Goal: Task Accomplishment & Management: Use online tool/utility

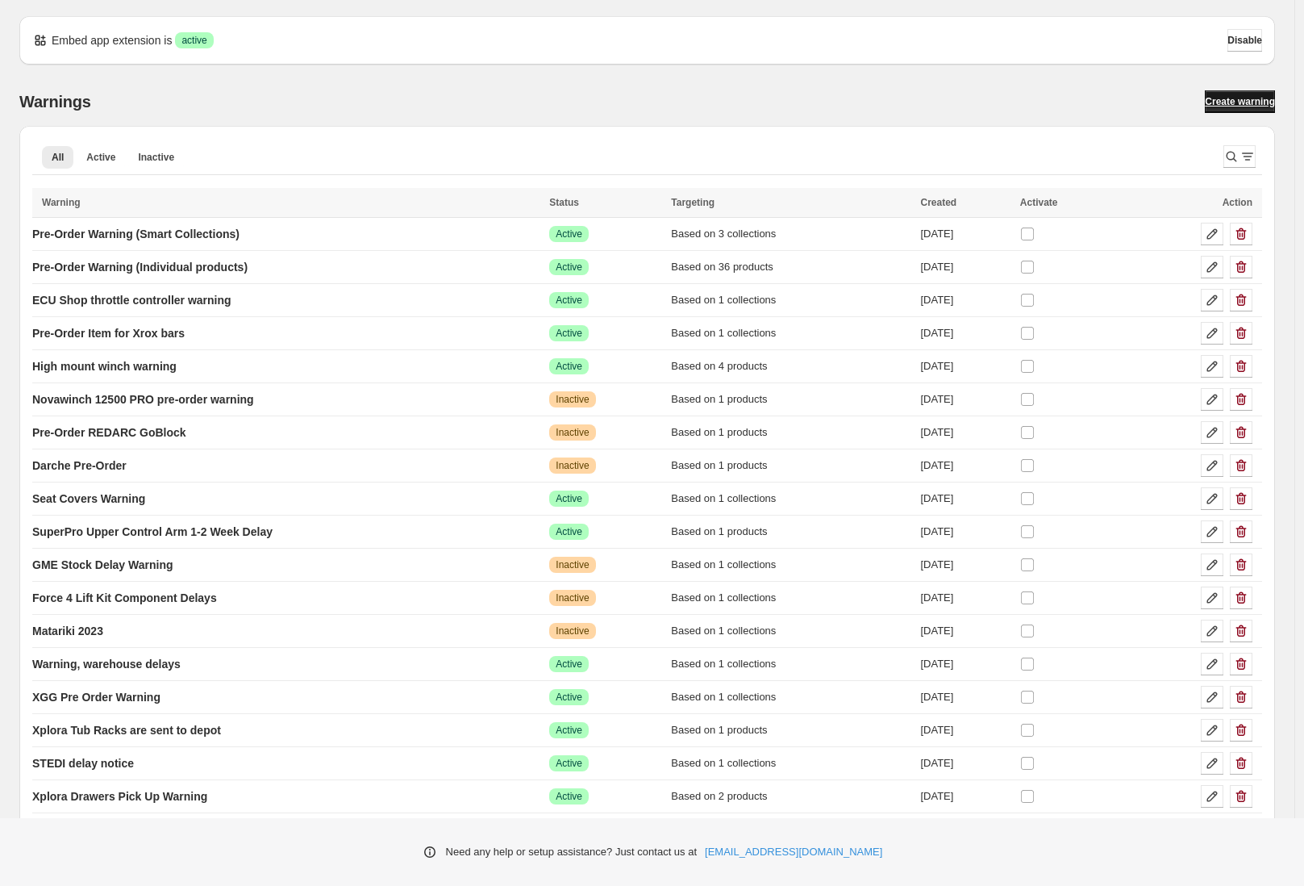
click at [1249, 109] on link "Create warning" at bounding box center [1240, 101] width 70 height 23
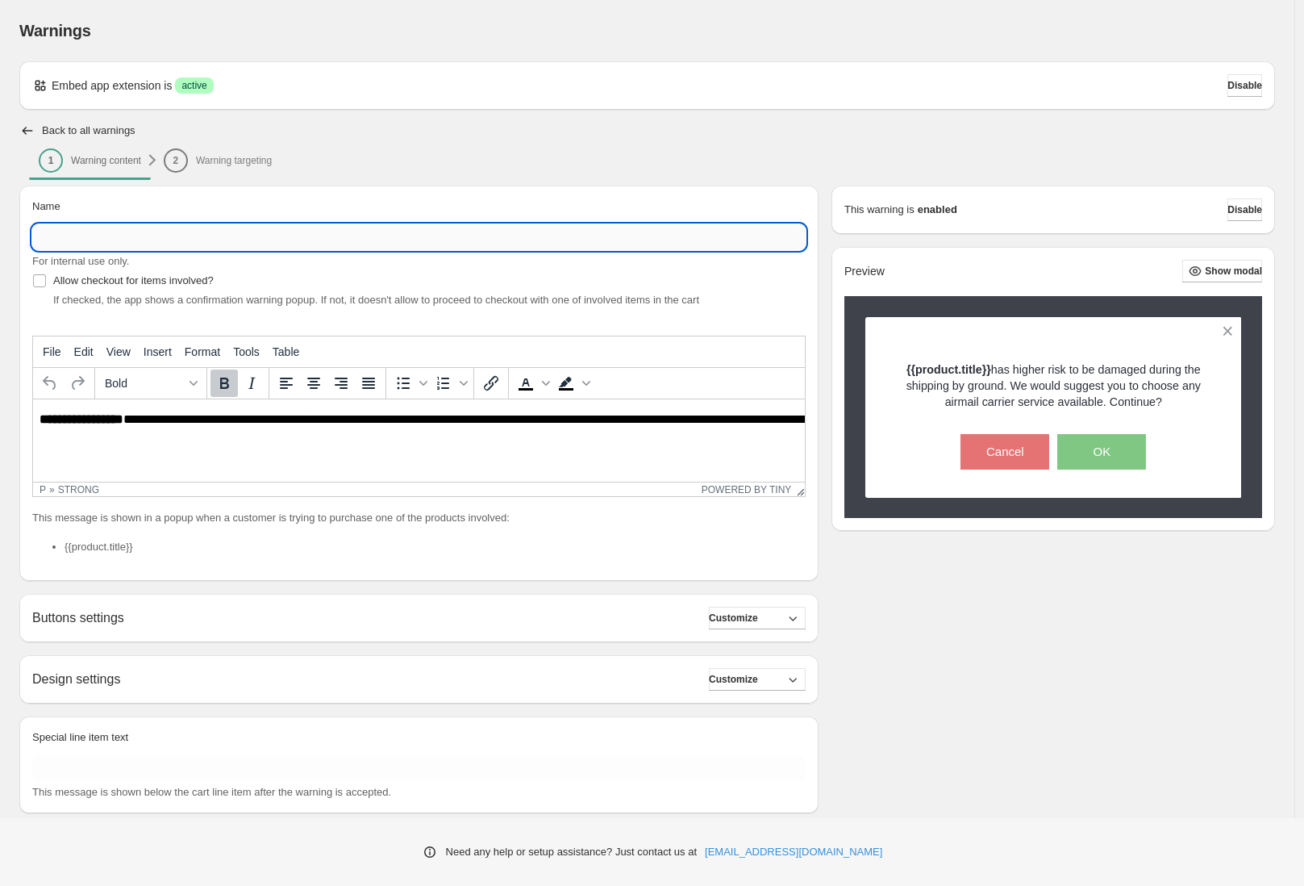
click at [127, 230] on input "Name" at bounding box center [419, 237] width 774 height 26
type input "**********"
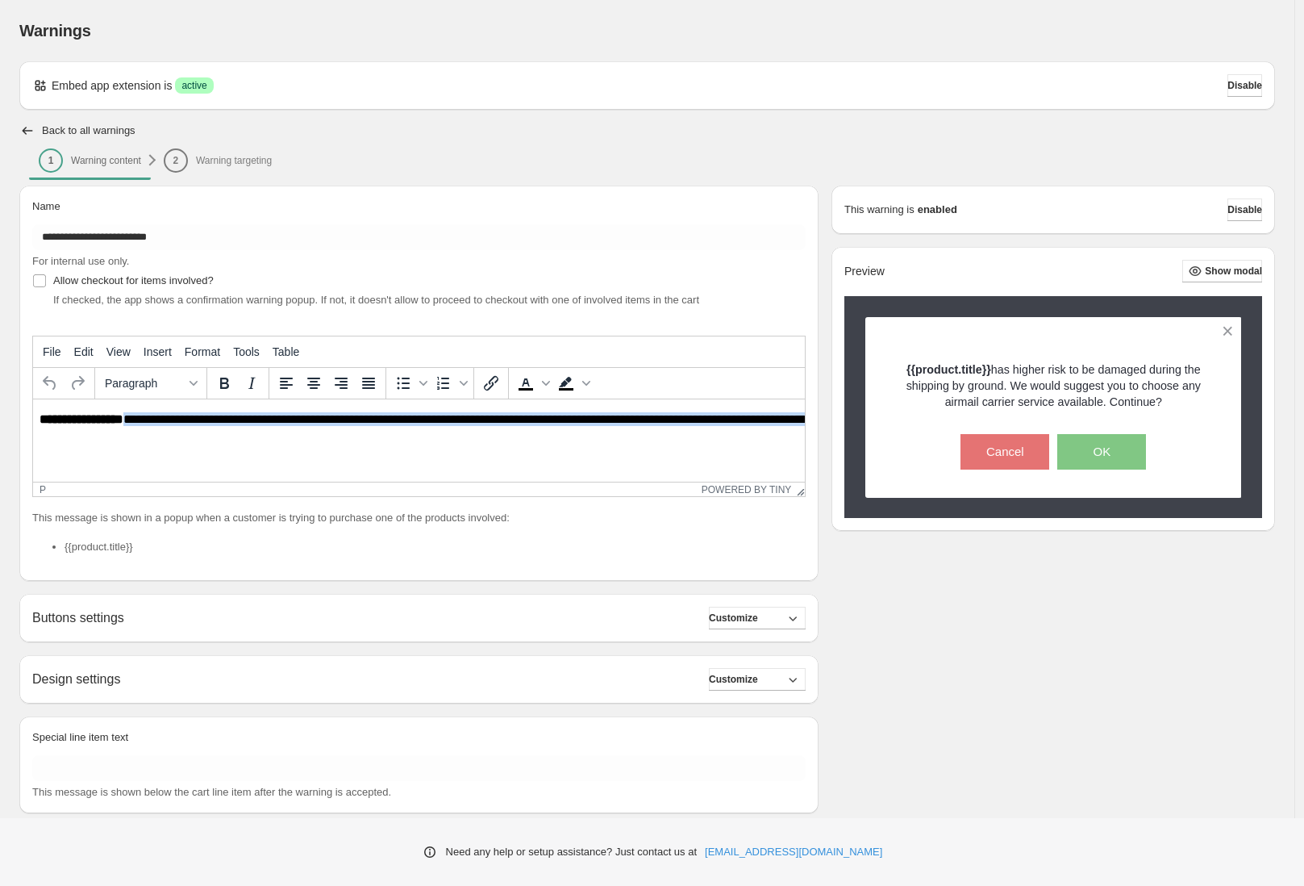
drag, startPoint x: 127, startPoint y: 416, endPoint x: 194, endPoint y: 441, distance: 71.5
click at [194, 441] on html "**********" at bounding box center [419, 426] width 772 height 55
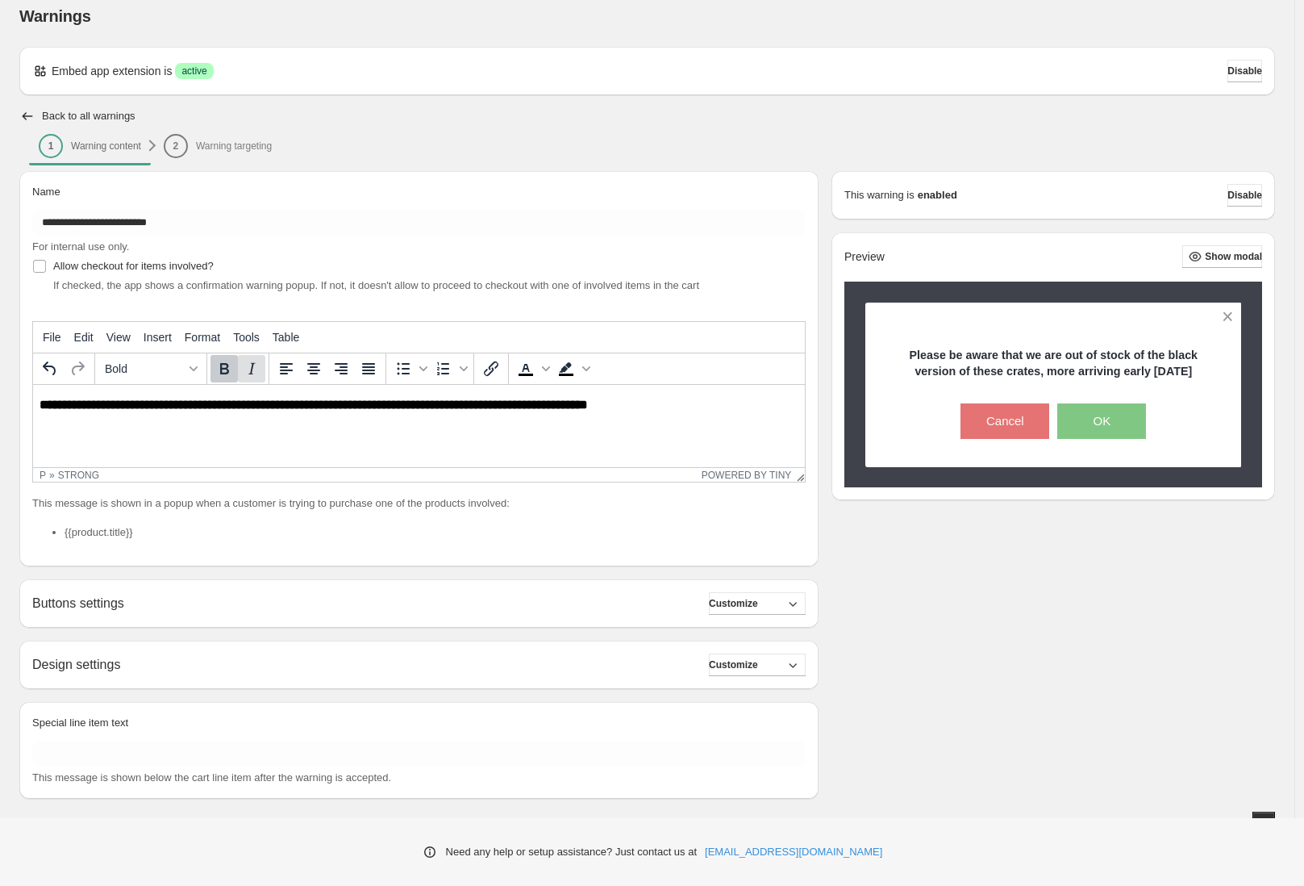
scroll to position [31, 0]
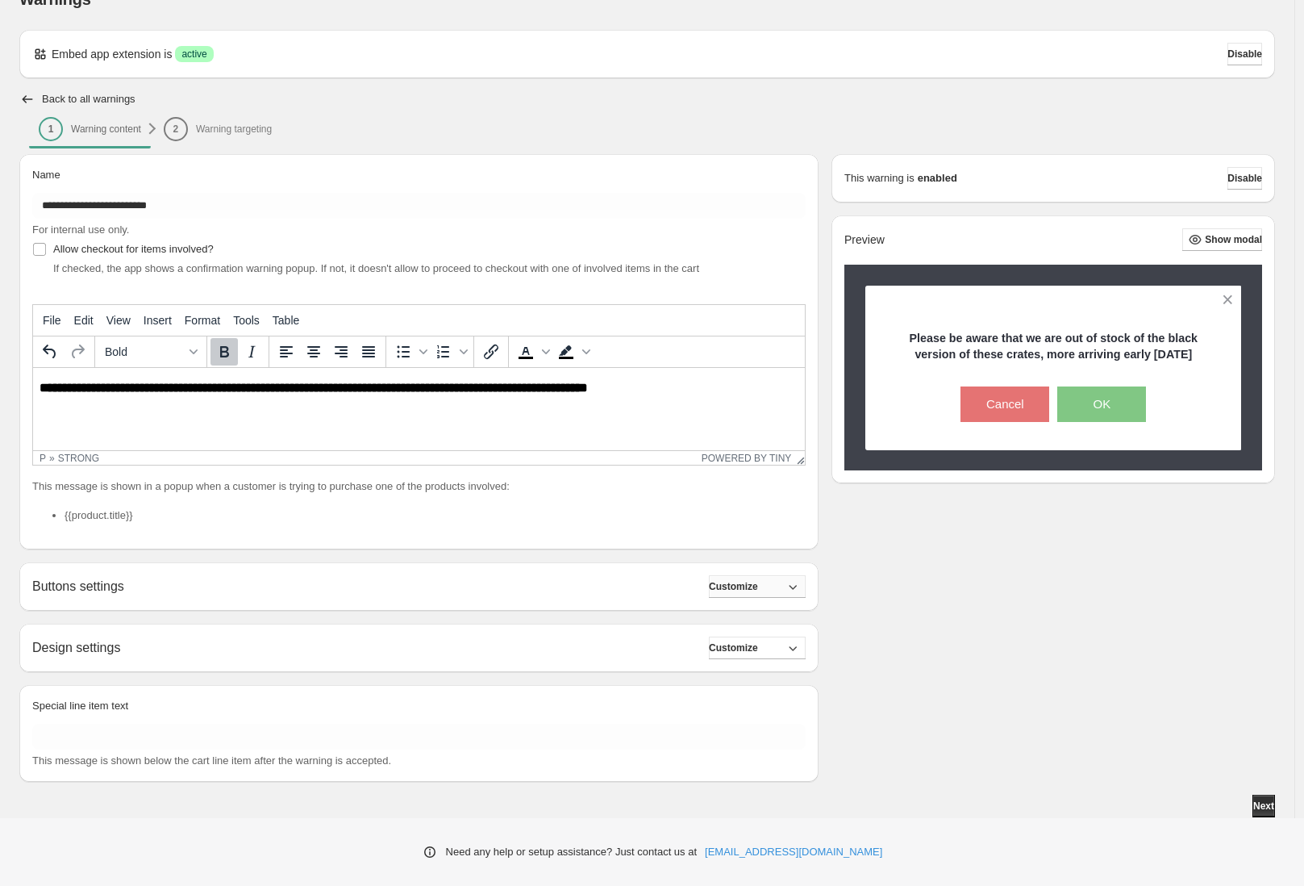
click at [758, 588] on span "Customize" at bounding box center [733, 586] width 49 height 13
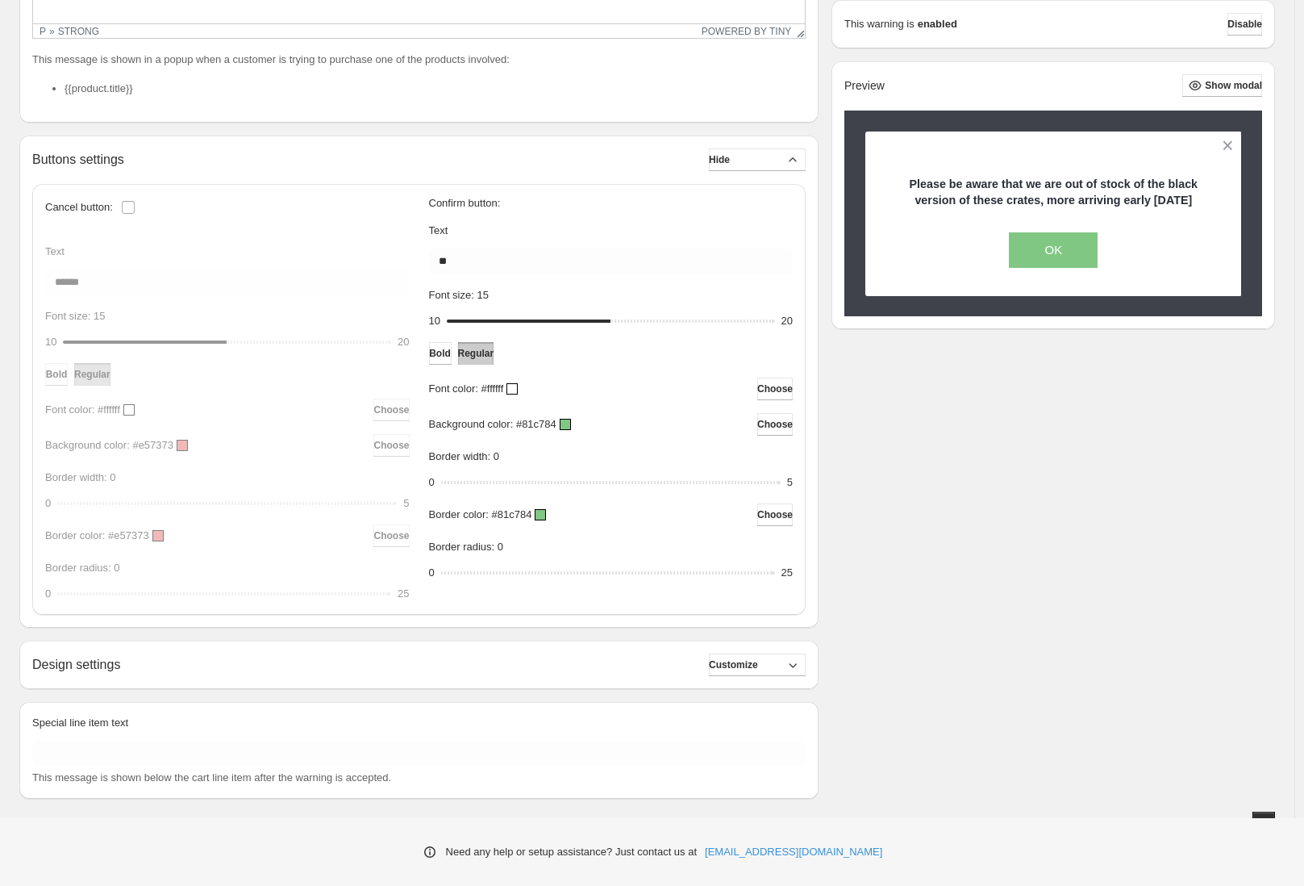
scroll to position [475, 0]
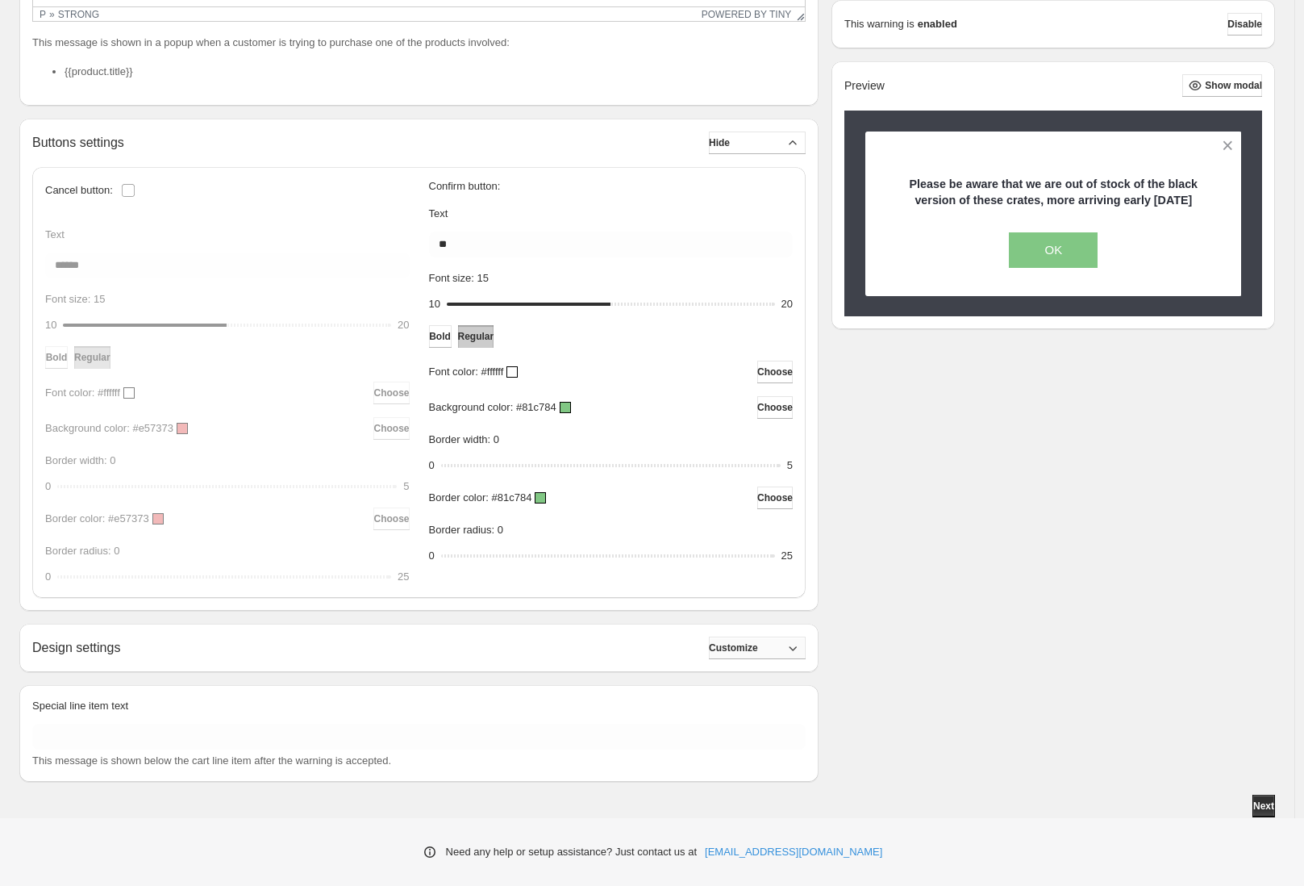
click at [778, 647] on button "Customize" at bounding box center [757, 647] width 97 height 23
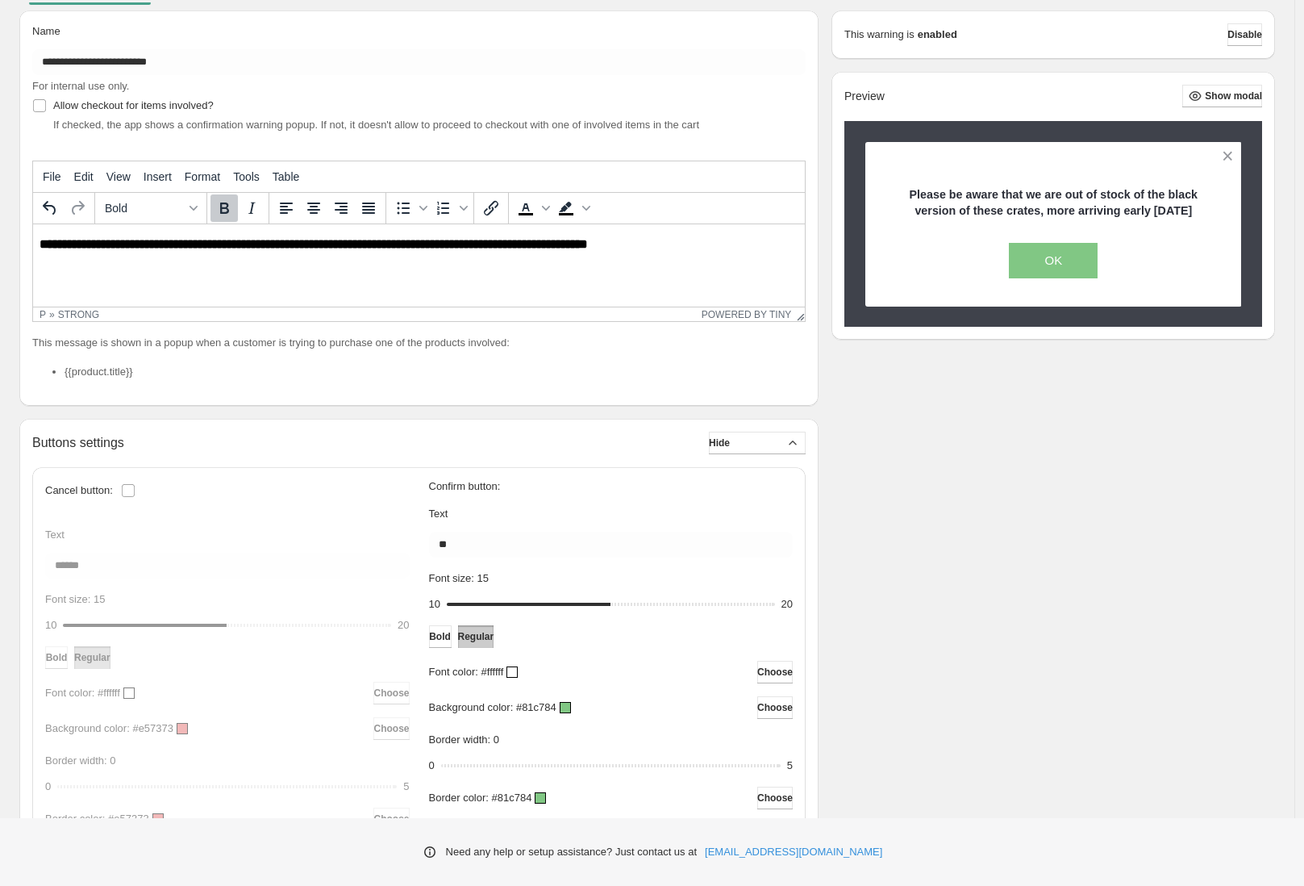
scroll to position [0, 0]
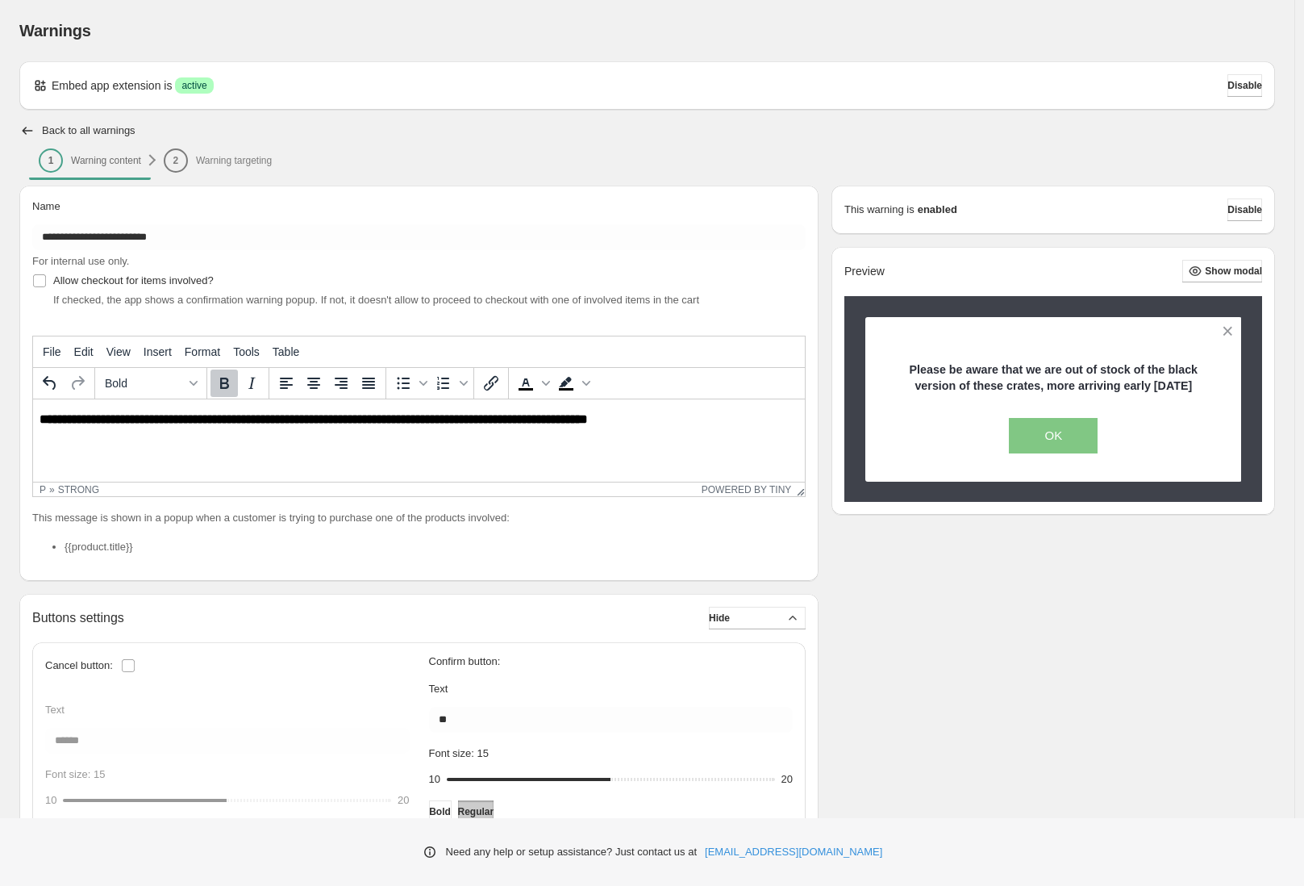
click at [203, 155] on li "2 Warning targeting" at bounding box center [217, 159] width 127 height 23
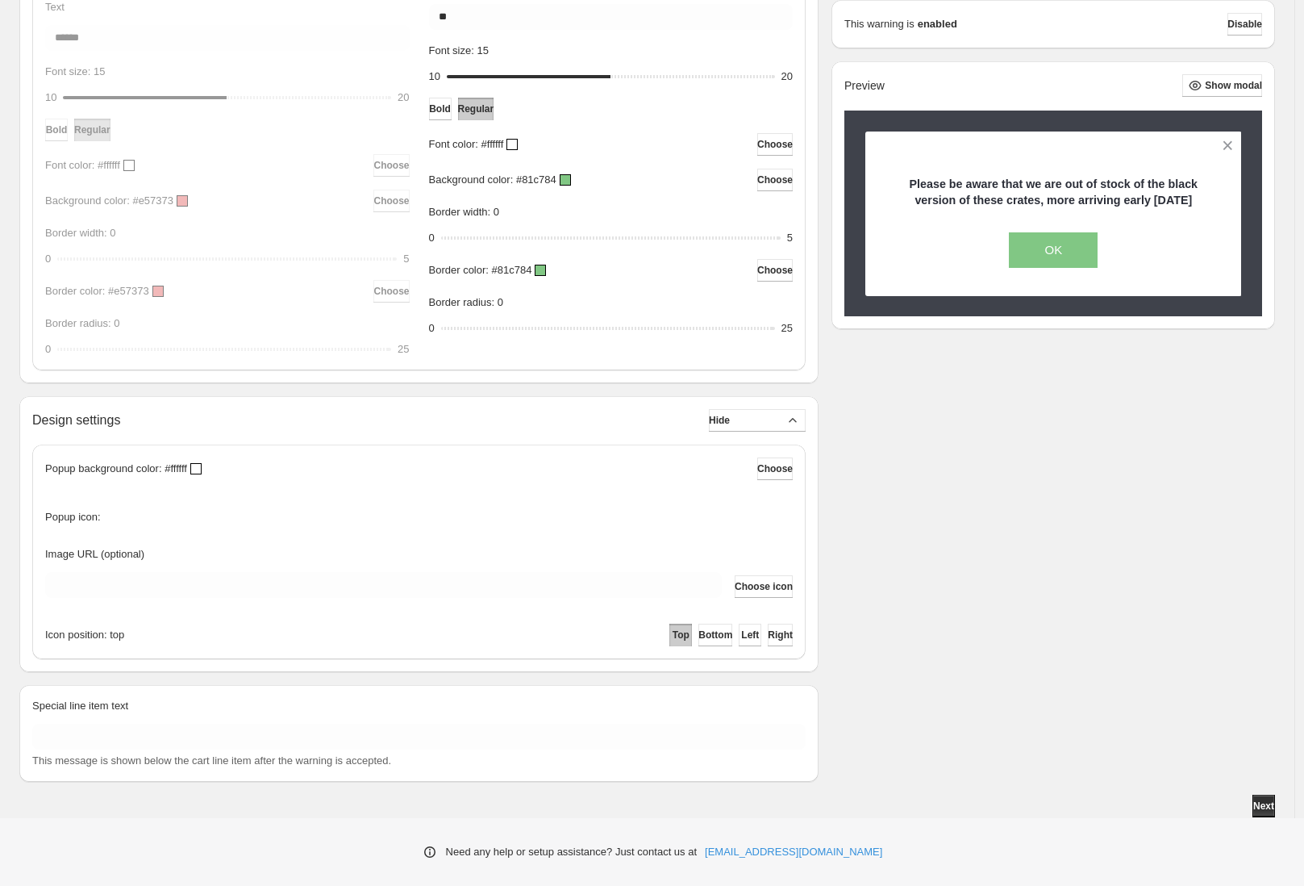
click at [1258, 818] on div "Need any help or setup assistance? Just contact us at [EMAIL_ADDRESS][DOMAIN_NA…" at bounding box center [652, 852] width 1304 height 68
click at [1260, 812] on span "Next" at bounding box center [1264, 805] width 21 height 13
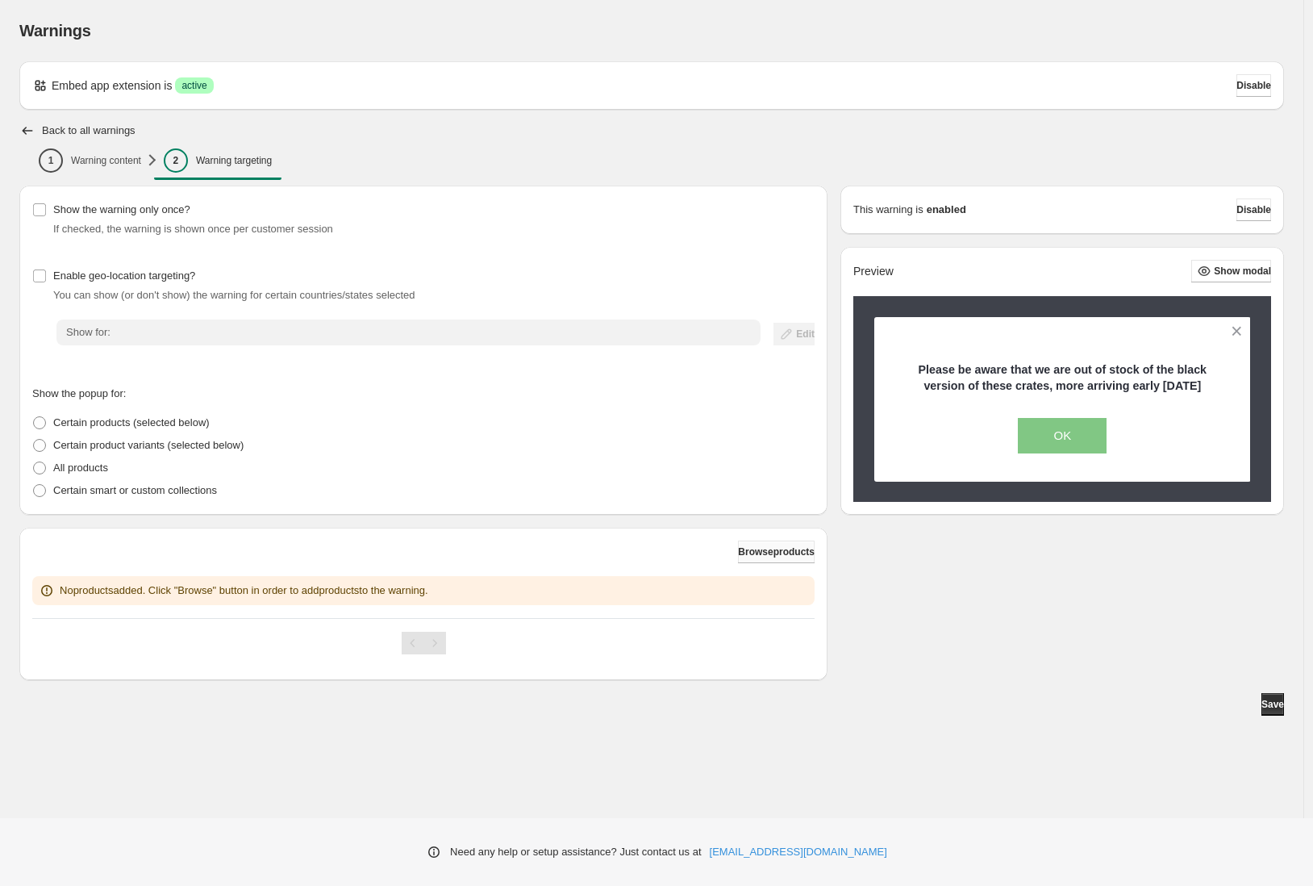
click at [738, 558] on button "Browse products" at bounding box center [776, 551] width 77 height 23
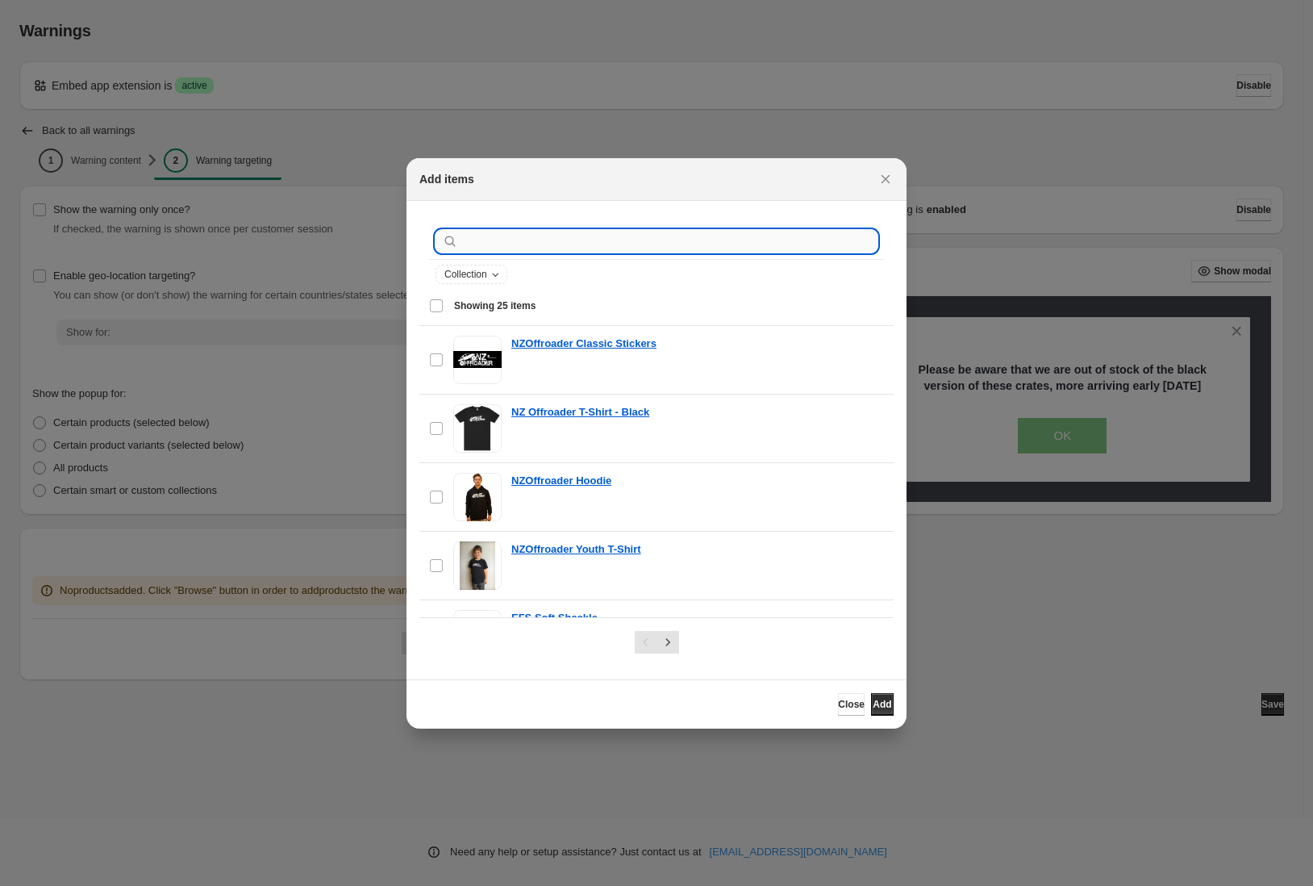
click at [522, 230] on input ":r2v:" at bounding box center [669, 241] width 416 height 23
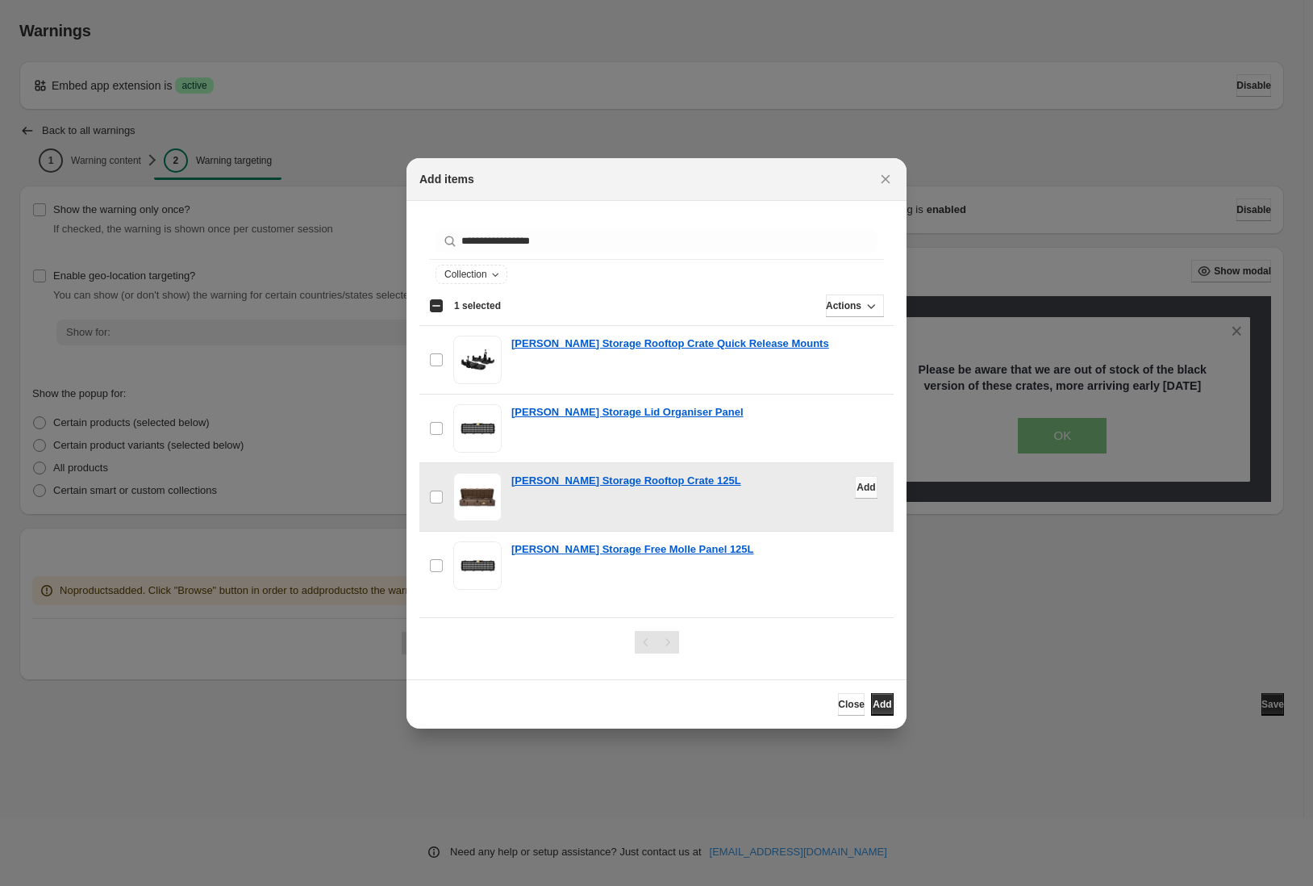
click at [857, 486] on span "Add" at bounding box center [866, 487] width 19 height 13
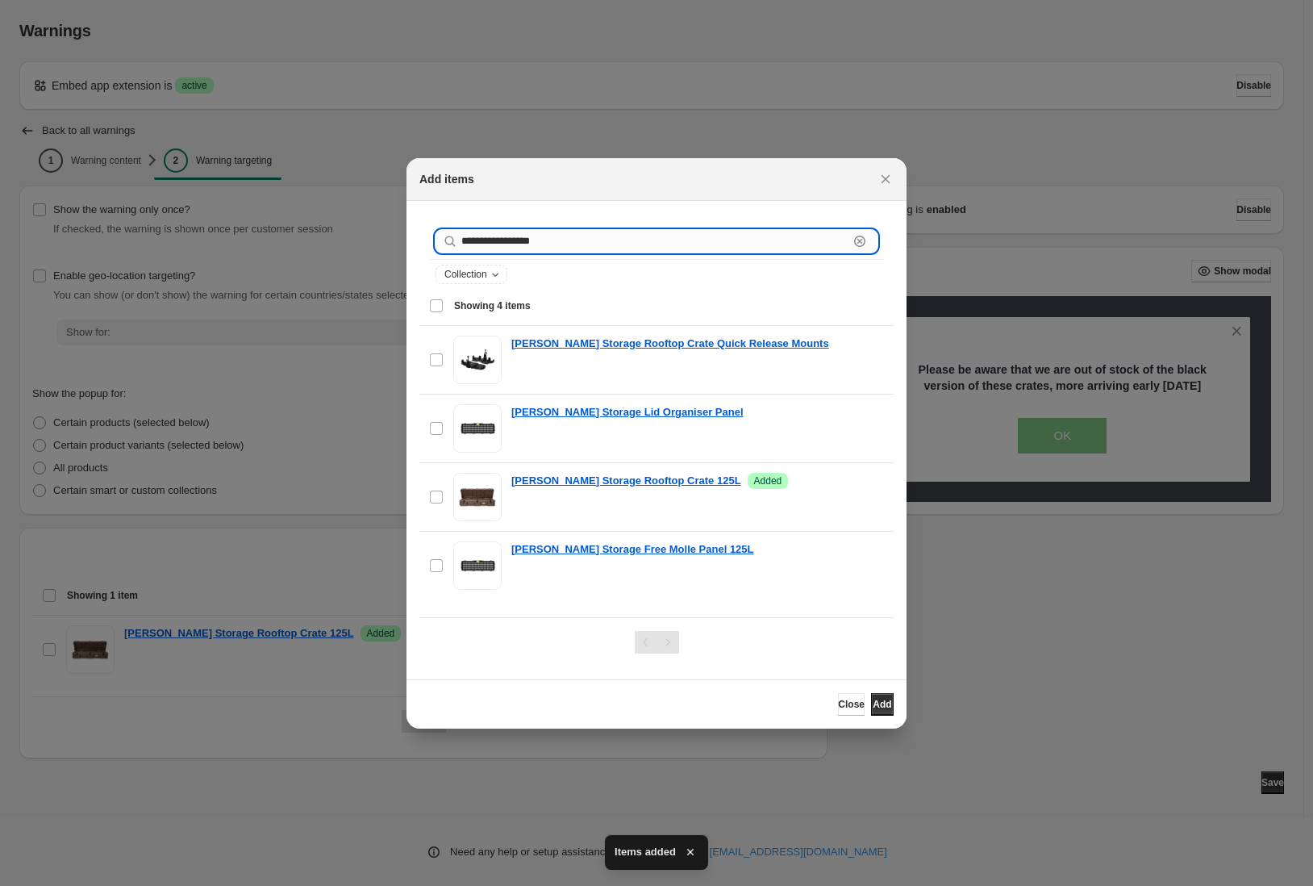
drag, startPoint x: 529, startPoint y: 242, endPoint x: 595, endPoint y: 244, distance: 65.4
click at [595, 243] on input "**********" at bounding box center [654, 241] width 387 height 23
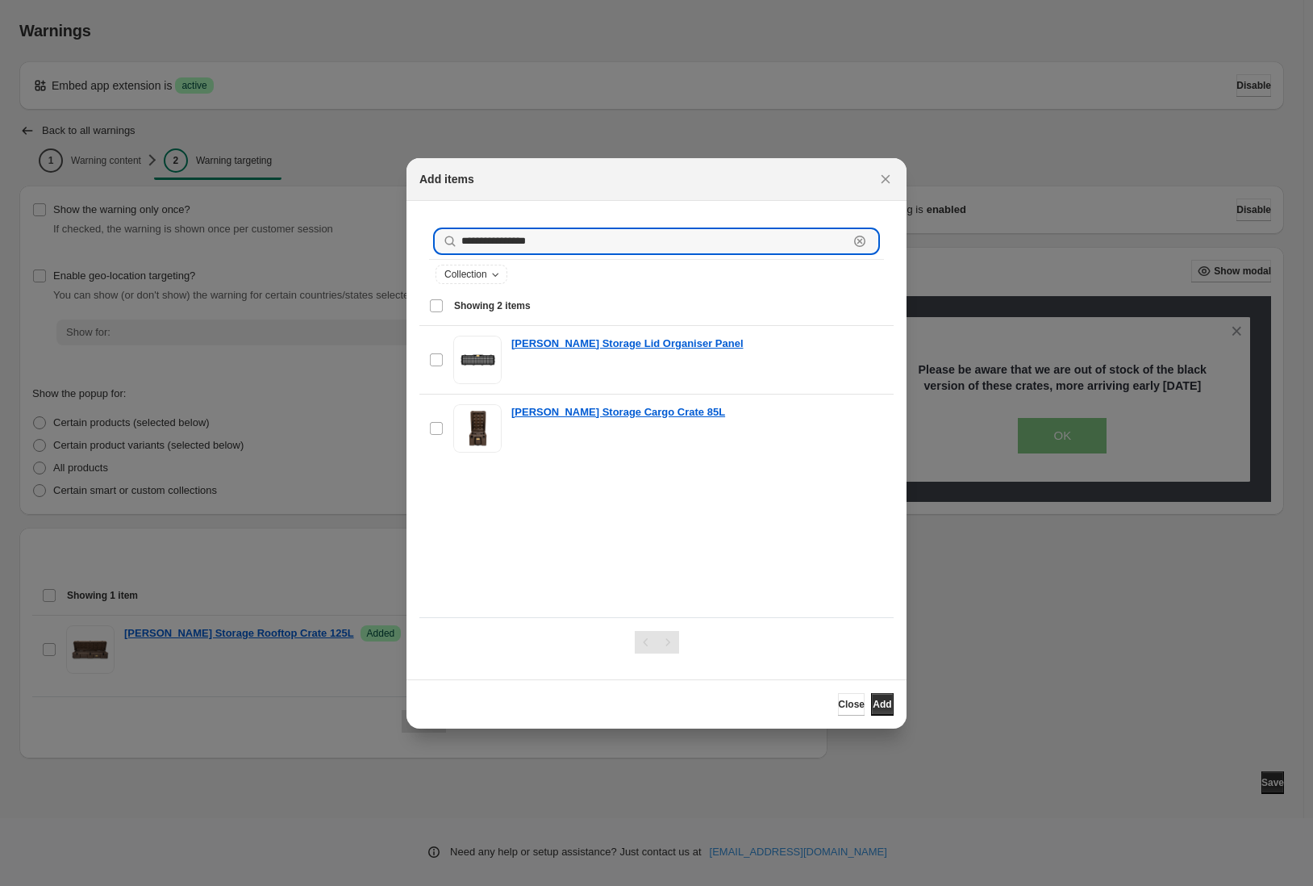
type input "**********"
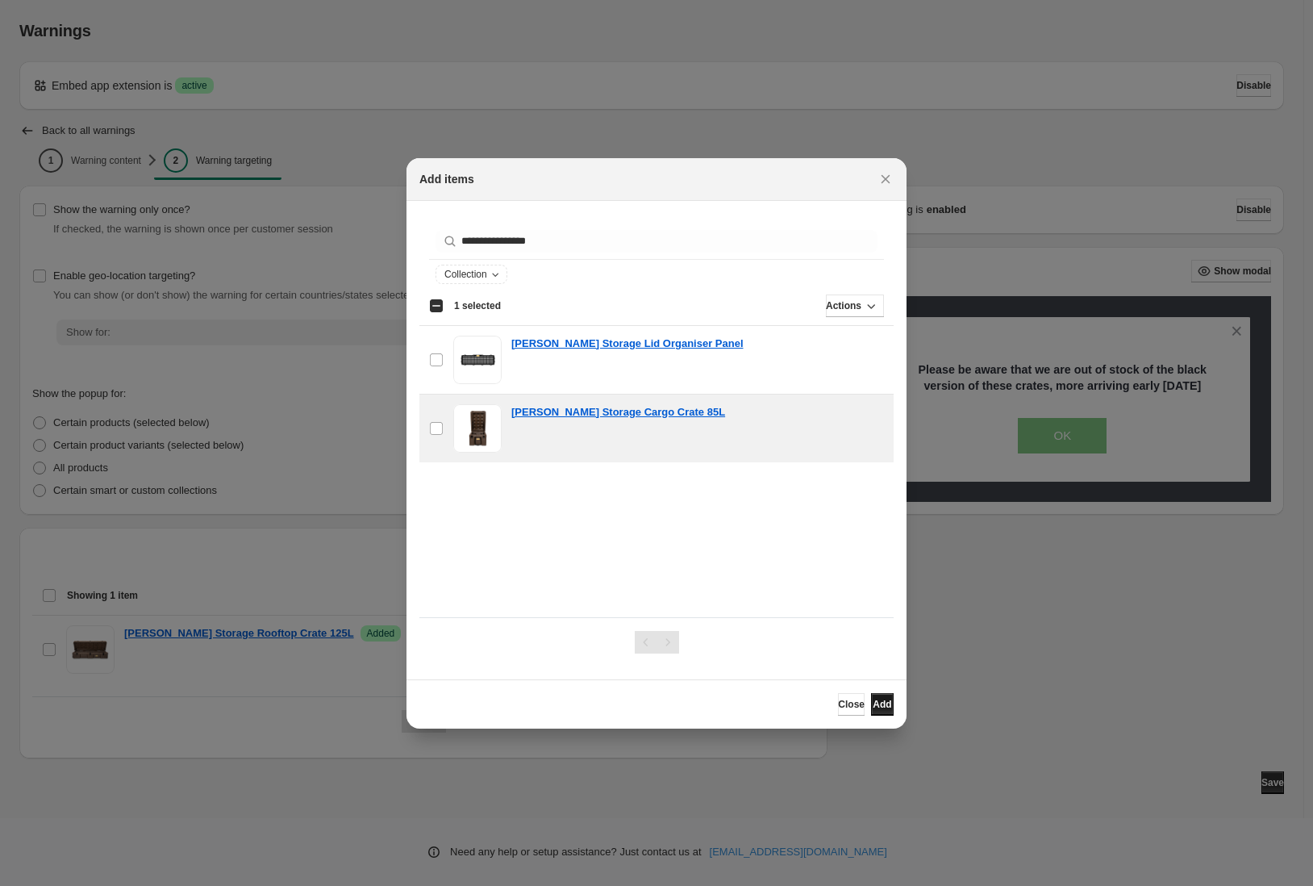
click at [874, 695] on button "Add" at bounding box center [882, 704] width 23 height 23
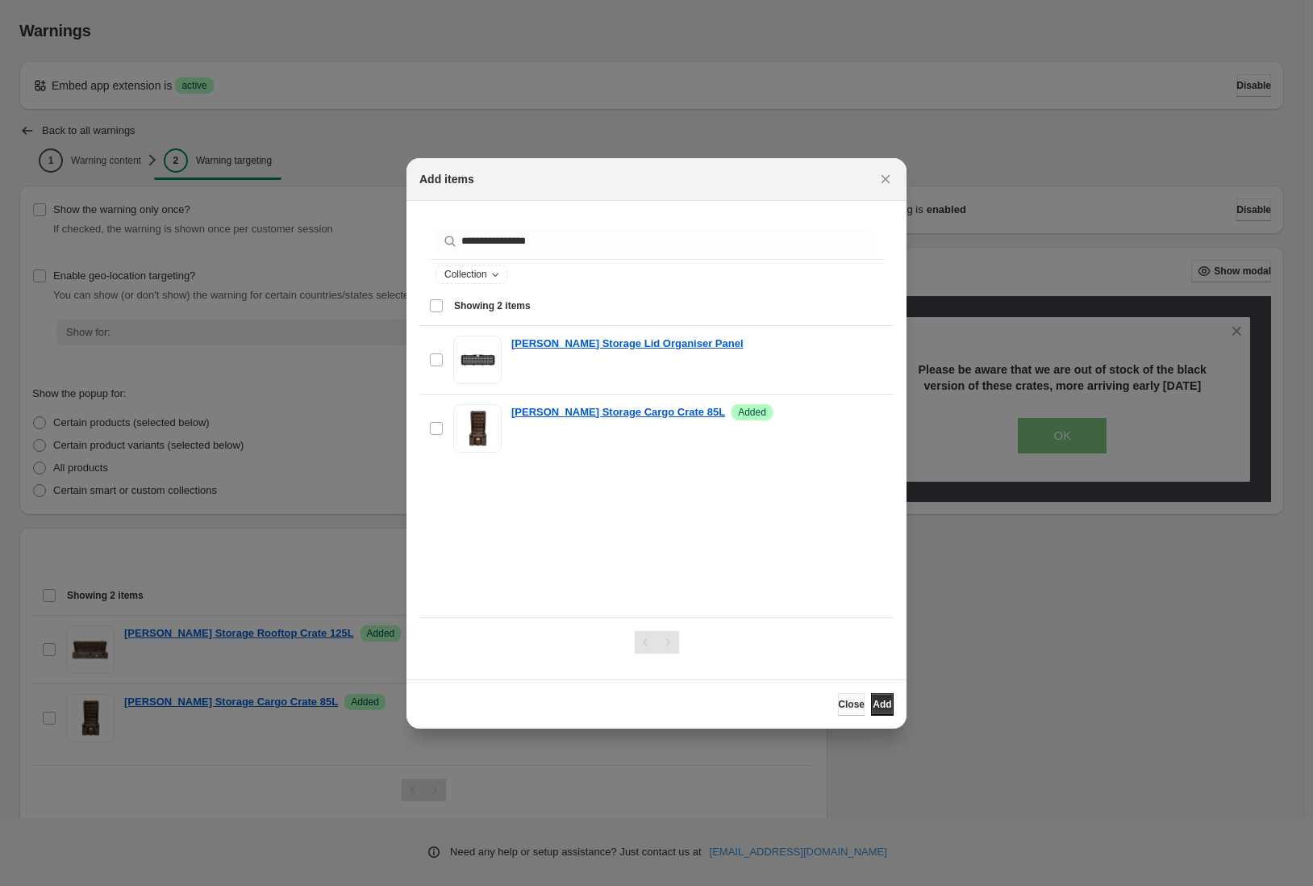
click at [838, 703] on span "Close" at bounding box center [851, 704] width 27 height 13
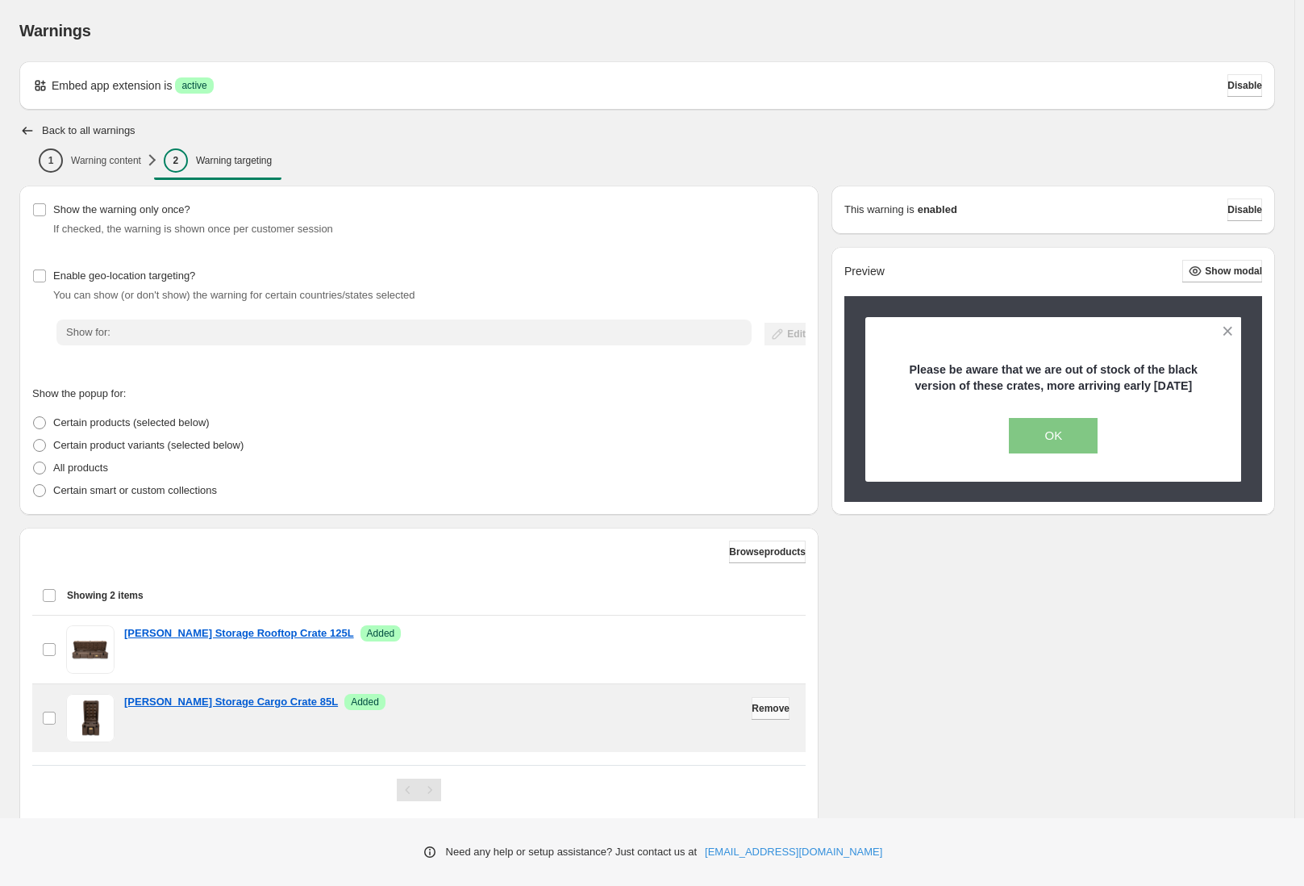
click at [765, 710] on span "Remove" at bounding box center [771, 708] width 38 height 13
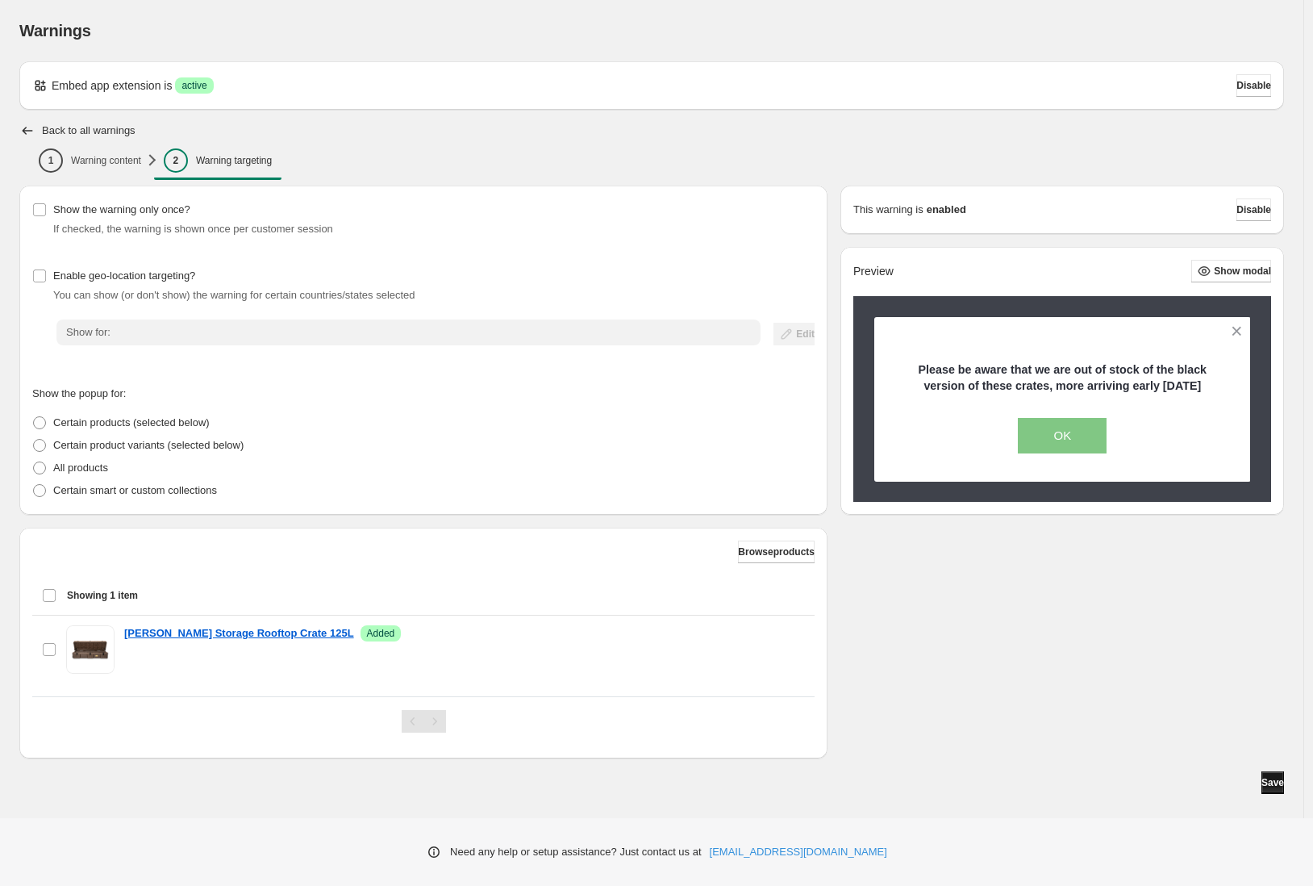
click at [1262, 780] on span "Save" at bounding box center [1273, 782] width 23 height 13
click at [1279, 782] on button "Save" at bounding box center [1273, 782] width 23 height 23
click at [19, 108] on div "Warnings. This page is ready Warnings Embed app extension is Success active Dis…" at bounding box center [652, 397] width 1304 height 794
click at [23, 130] on icon "button" at bounding box center [28, 131] width 10 height 8
